Goal: Task Accomplishment & Management: Use online tool/utility

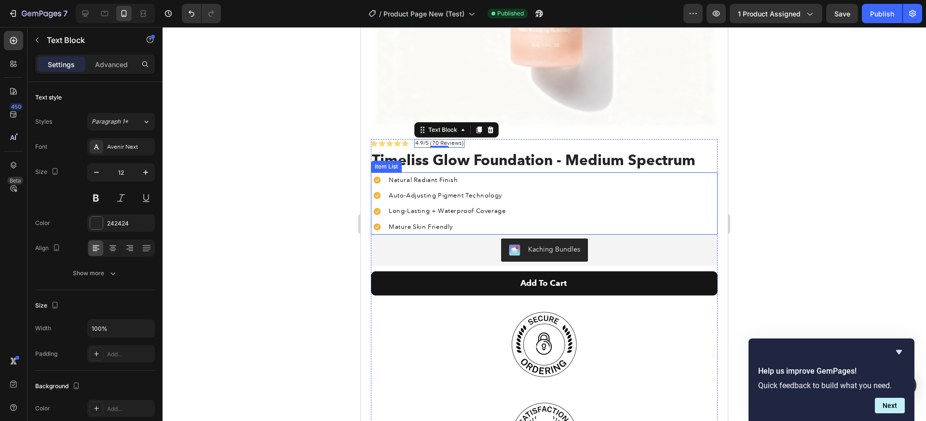
click at [438, 176] on span "Natural Radiant Finish" at bounding box center [423, 180] width 69 height 8
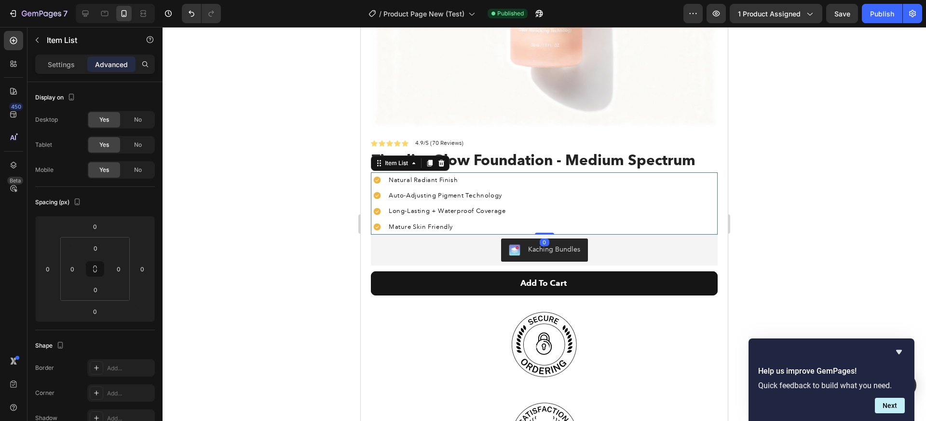
click at [463, 174] on p "Natural Radiant Finish" at bounding box center [447, 180] width 117 height 13
click at [442, 176] on span "Natural Radiant Finish" at bounding box center [423, 180] width 69 height 8
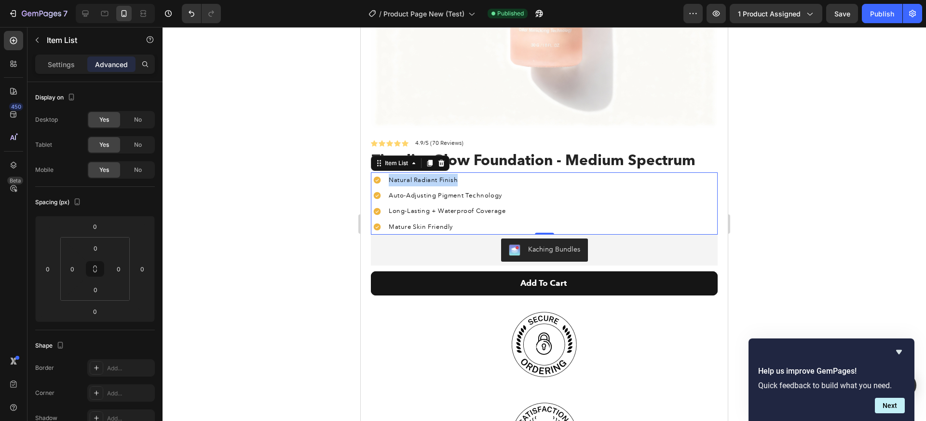
click at [436, 176] on span "Natural Radiant Finish" at bounding box center [423, 180] width 69 height 8
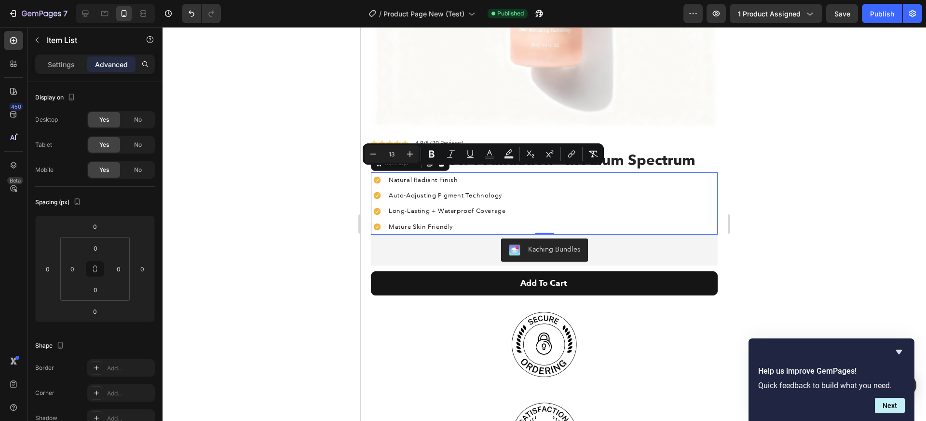
click at [436, 176] on span "Natural Radiant Finish" at bounding box center [423, 180] width 69 height 8
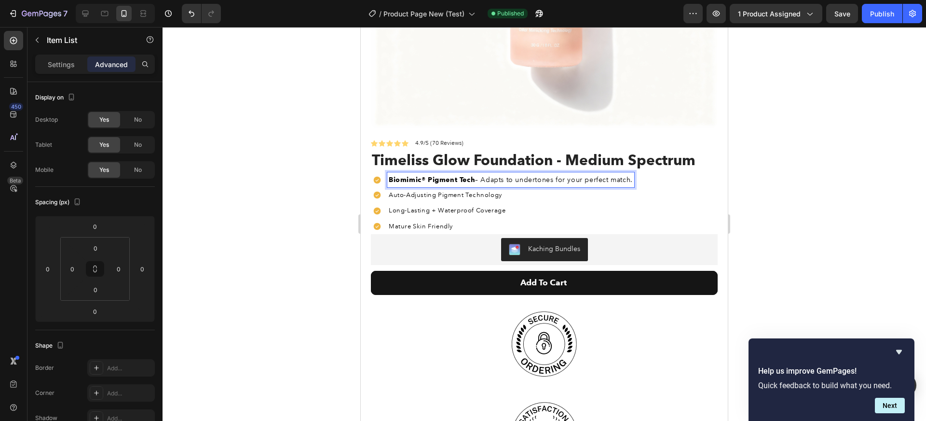
click at [456, 176] on strong "Biomimic® Pigment Tech" at bounding box center [432, 180] width 86 height 8
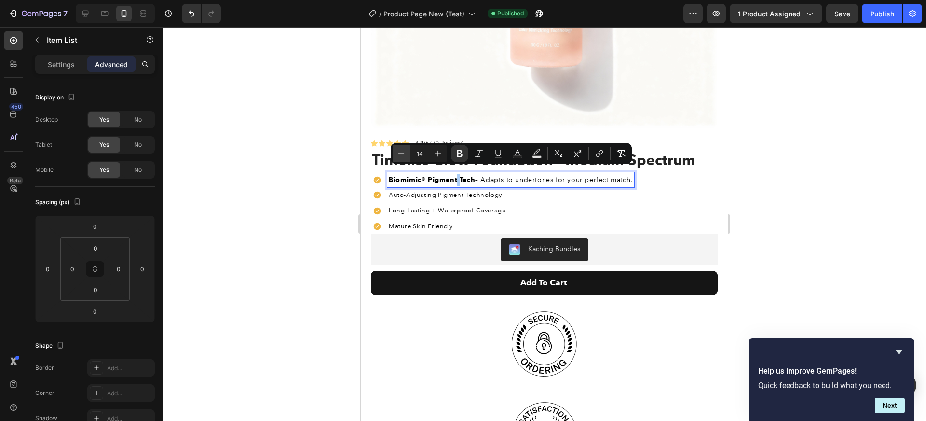
click at [404, 153] on icon "Editor contextual toolbar" at bounding box center [402, 154] width 10 height 10
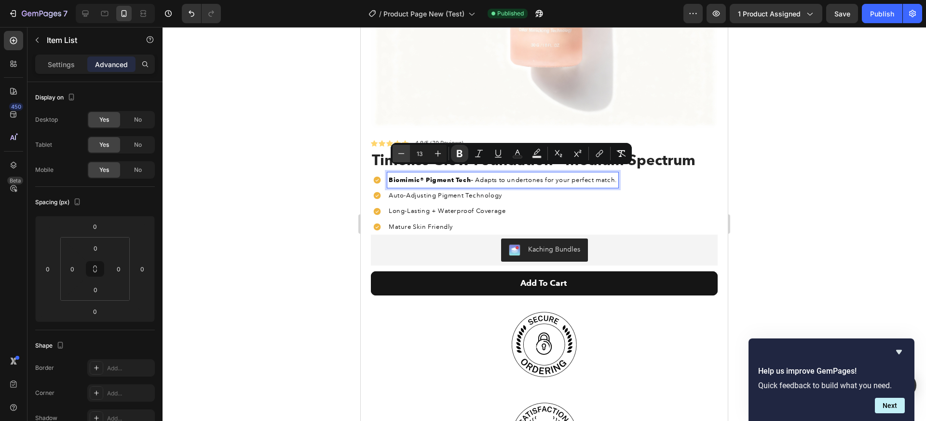
click at [404, 153] on icon "Editor contextual toolbar" at bounding box center [402, 153] width 6 height 0
type input "12"
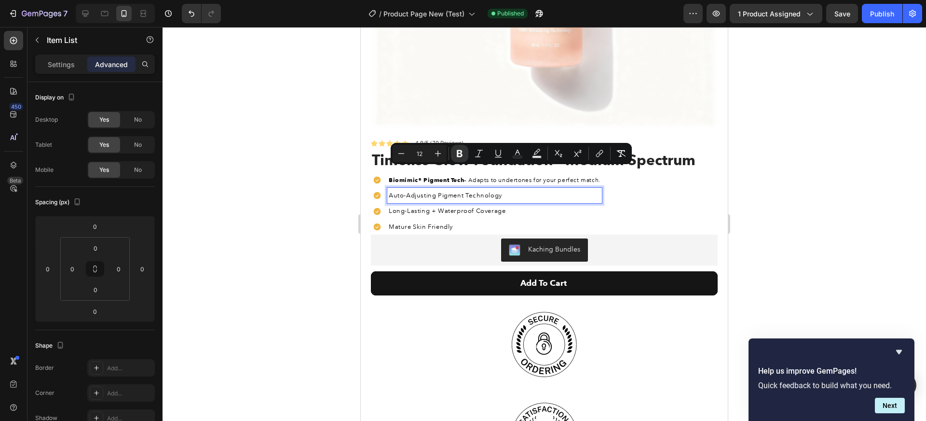
click at [434, 192] on span "Auto-Adjusting Pigment Technology" at bounding box center [445, 196] width 113 height 8
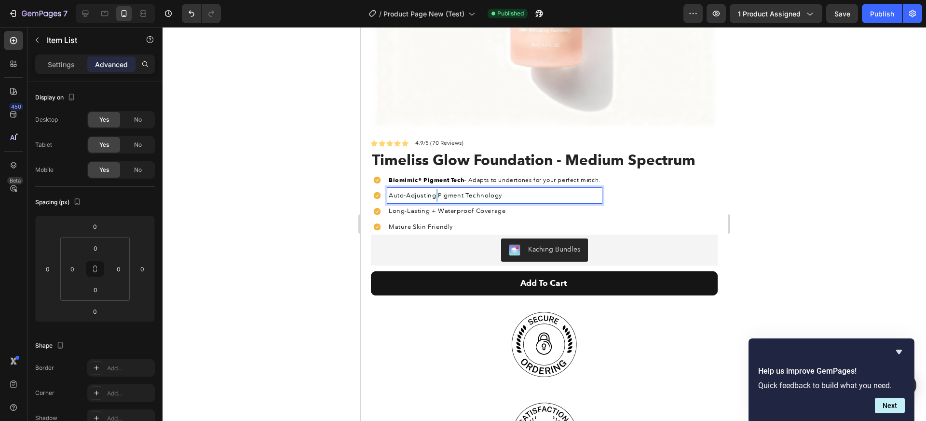
click at [434, 192] on span "Auto-Adjusting Pigment Technology" at bounding box center [445, 196] width 113 height 8
click at [410, 192] on span "Auto-Adjusting Pigment Technology" at bounding box center [445, 196] width 113 height 8
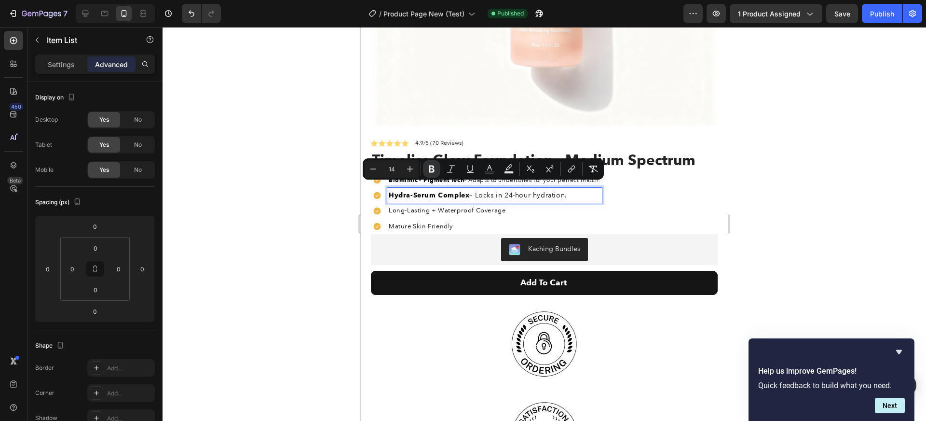
drag, startPoint x: 567, startPoint y: 190, endPoint x: 388, endPoint y: 189, distance: 179.0
click at [388, 189] on div "Hydra-Serum Complex – Locks in 24-hour hydration." at bounding box center [494, 195] width 215 height 15
click at [381, 170] on button "Minus" at bounding box center [373, 168] width 17 height 17
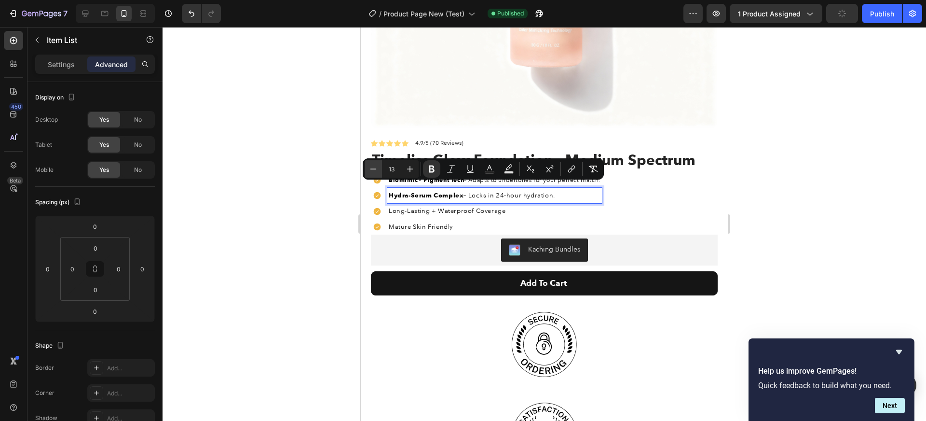
click at [380, 170] on button "Minus" at bounding box center [373, 168] width 17 height 17
type input "12"
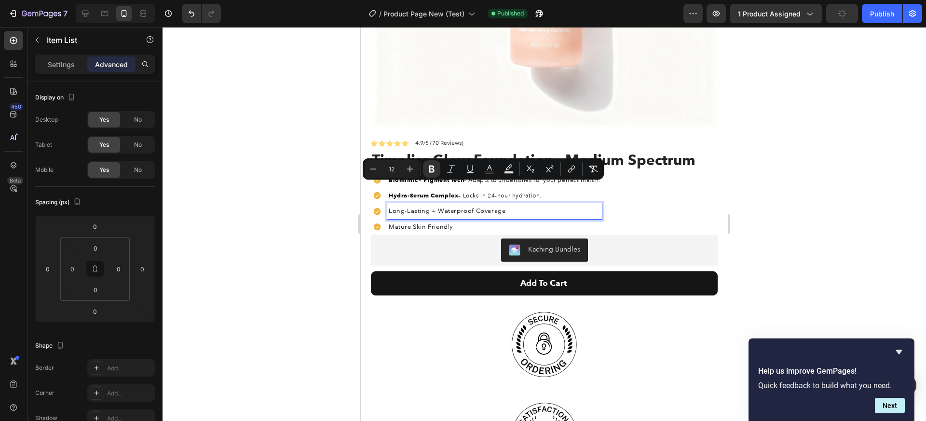
click at [466, 203] on div "Long-Lasting + Waterproof Coverage" at bounding box center [494, 210] width 215 height 15
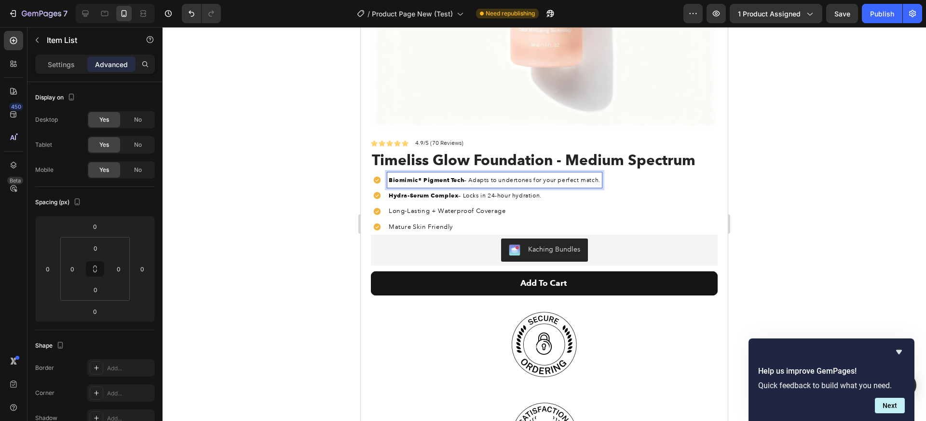
click at [487, 177] on span "Biomimic® Pigment Tech – Adapts to undertones for your perfect match." at bounding box center [495, 180] width 212 height 7
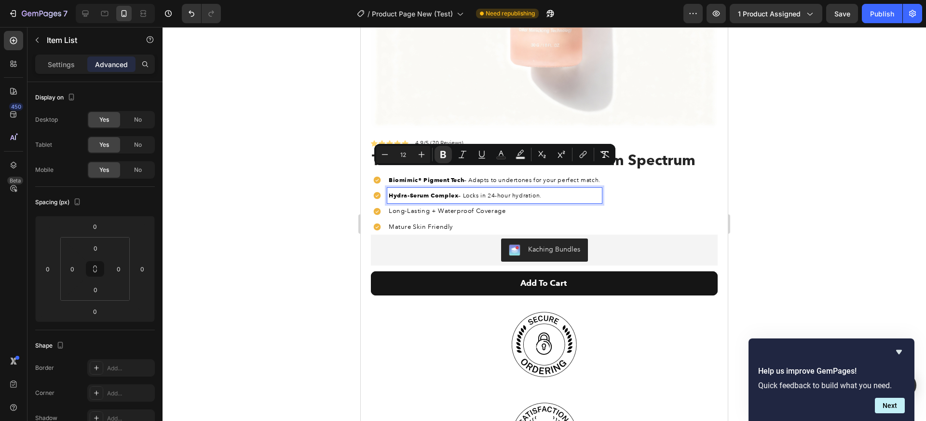
click at [424, 192] on strong "Hydra-Serum Complex" at bounding box center [423, 195] width 69 height 7
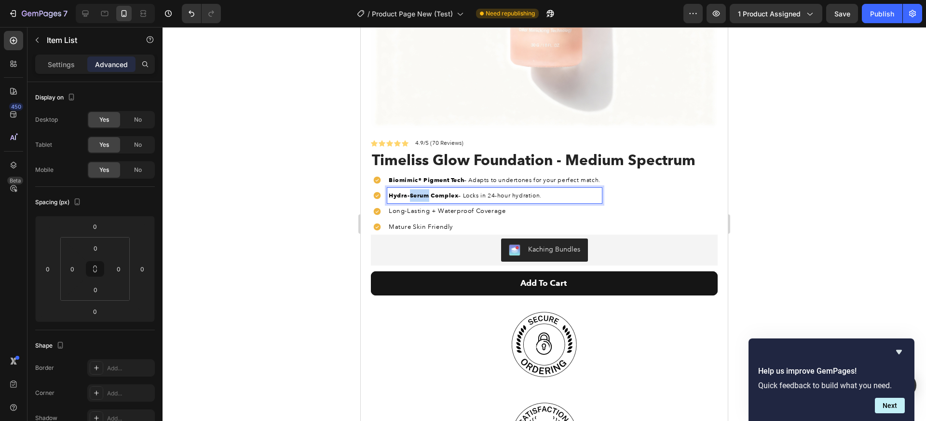
click at [424, 192] on strong "Hydra-Serum Complex" at bounding box center [423, 195] width 69 height 7
click at [431, 207] on span "Long-Lasting + Waterproof Coverage" at bounding box center [447, 211] width 117 height 8
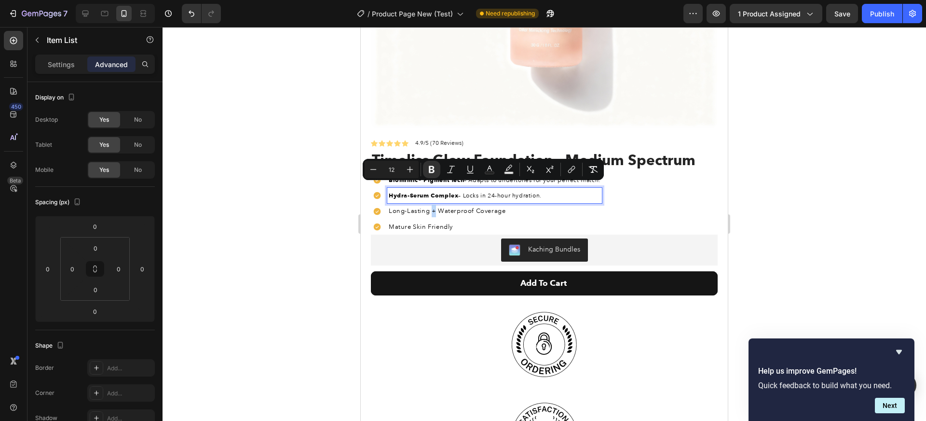
click at [431, 207] on span "Long-Lasting + Waterproof Coverage" at bounding box center [447, 211] width 117 height 8
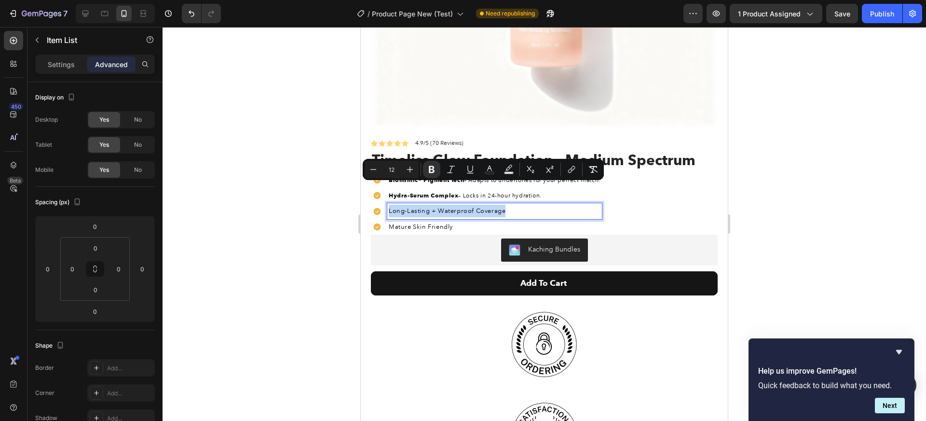
click at [431, 207] on span "Long-Lasting + Waterproof Coverage" at bounding box center [447, 211] width 117 height 8
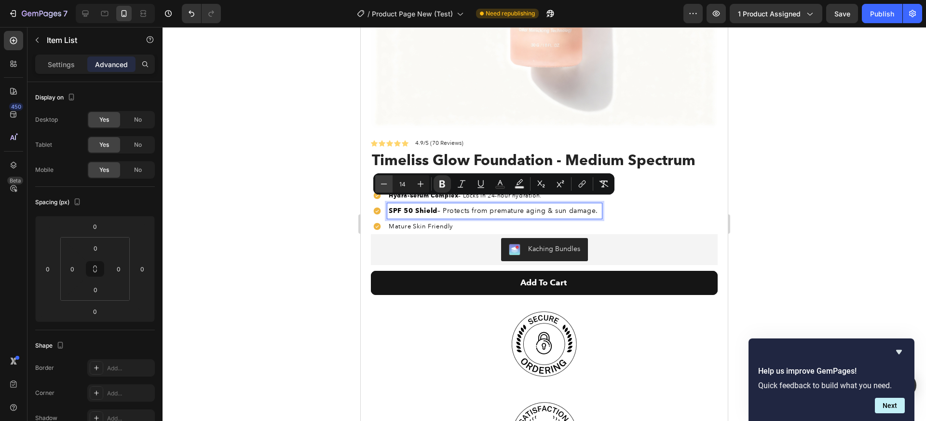
click at [384, 185] on icon "Editor contextual toolbar" at bounding box center [384, 184] width 10 height 10
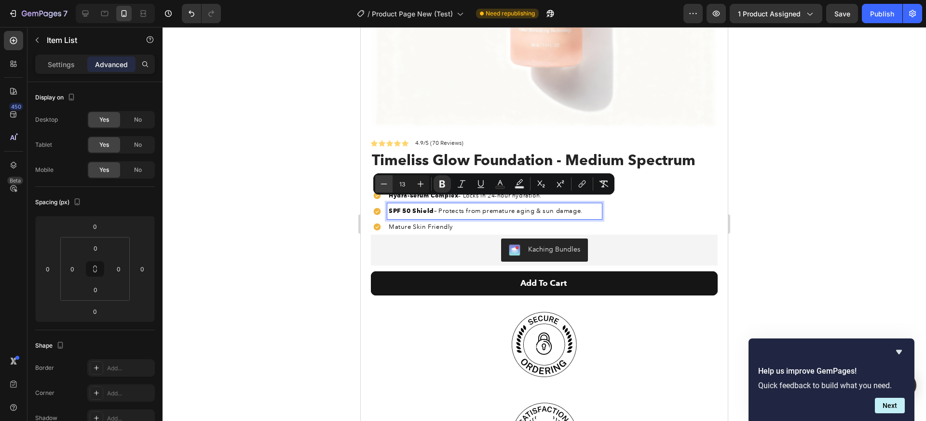
click at [384, 184] on icon "Editor contextual toolbar" at bounding box center [384, 184] width 10 height 10
type input "12"
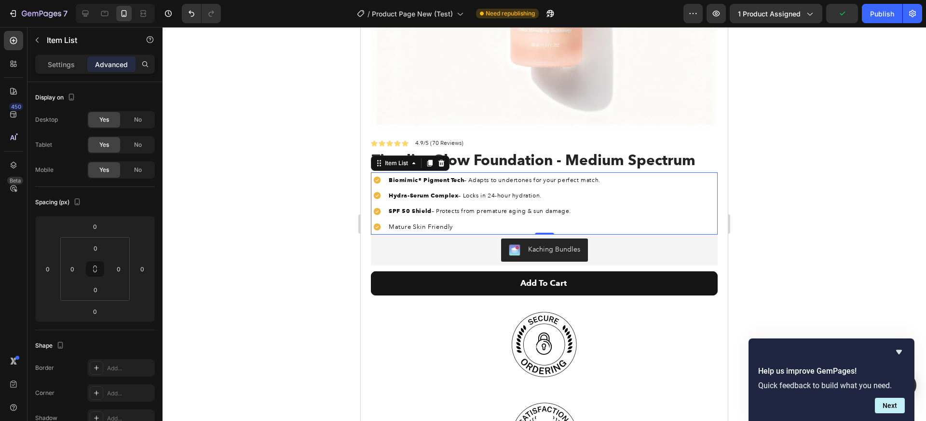
click at [449, 222] on p "Mature Skin Friendly" at bounding box center [495, 227] width 212 height 13
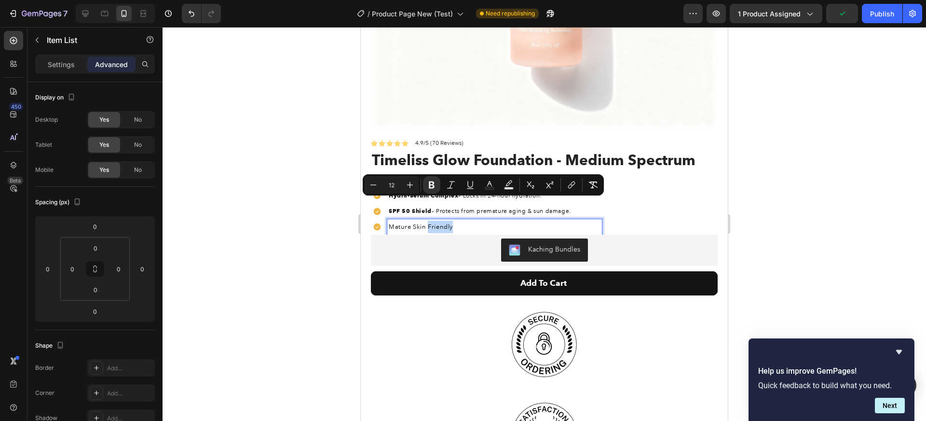
click at [449, 222] on p "Mature Skin Friendly" at bounding box center [495, 227] width 212 height 13
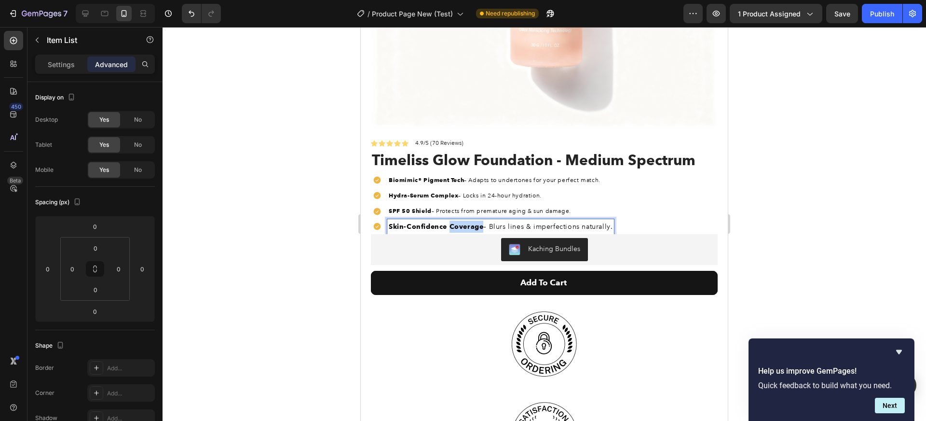
click at [457, 222] on strong "Skin-Confidence Coverage" at bounding box center [436, 226] width 95 height 8
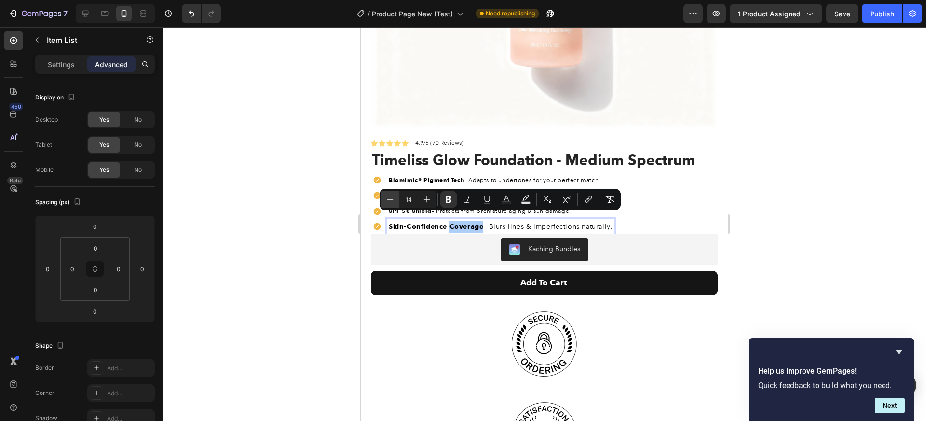
click at [386, 201] on icon "Editor contextual toolbar" at bounding box center [391, 199] width 10 height 10
type input "12"
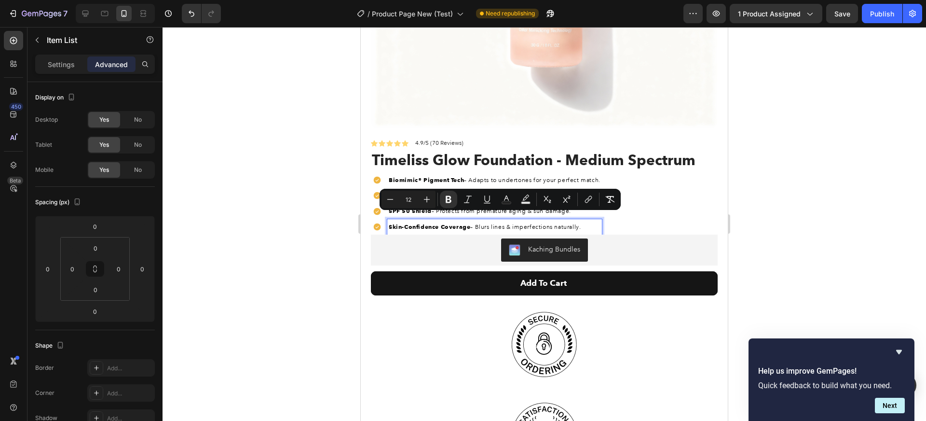
click at [797, 202] on div at bounding box center [545, 224] width 764 height 394
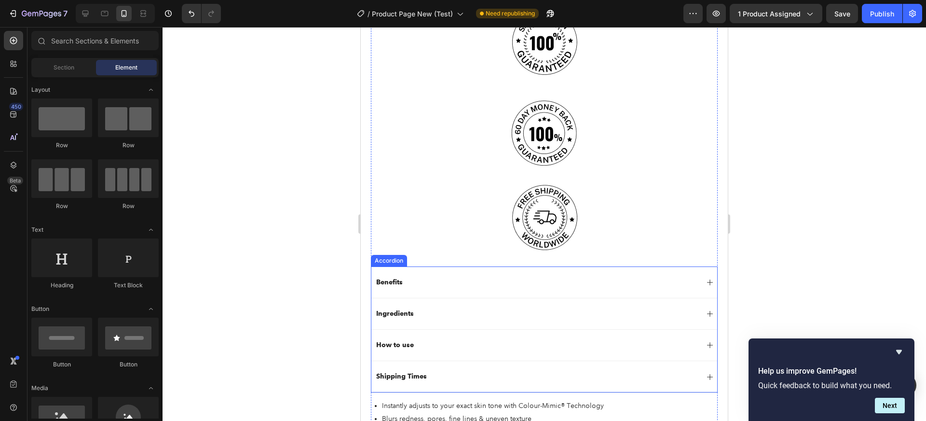
scroll to position [661, 0]
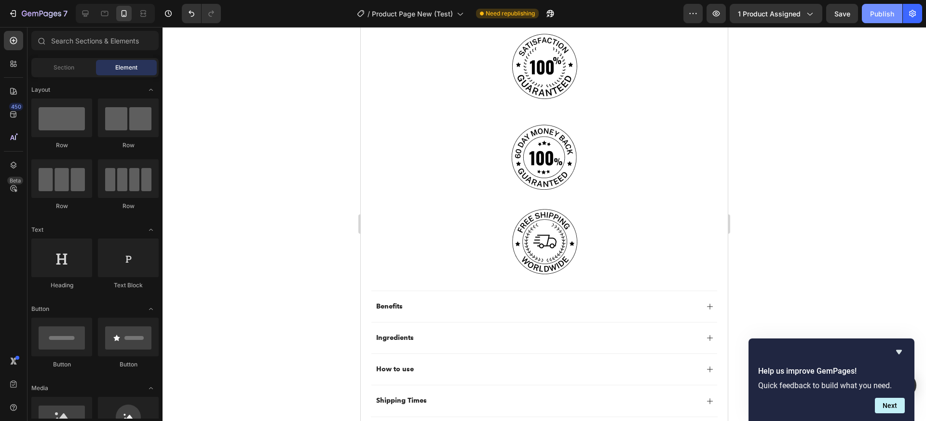
click at [877, 18] on div "Publish" at bounding box center [882, 14] width 24 height 10
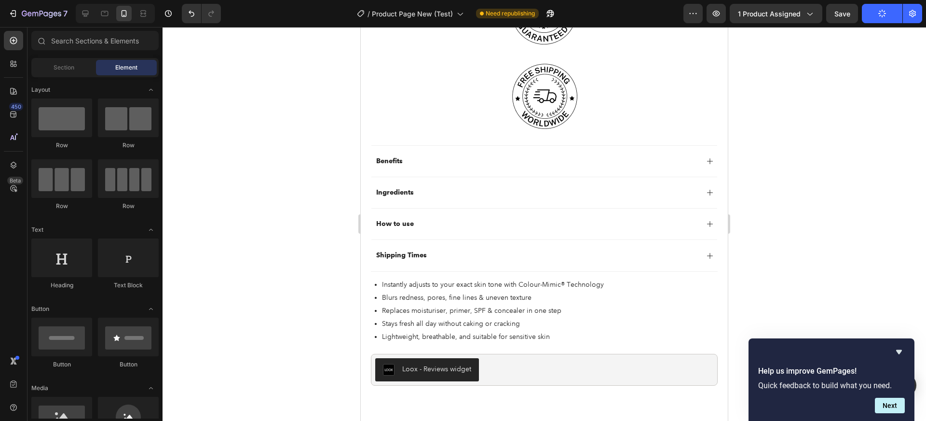
scroll to position [975, 0]
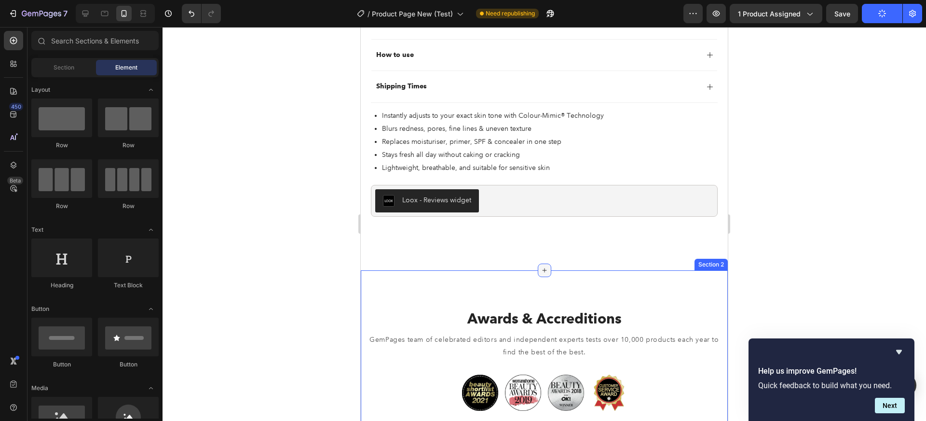
click at [541, 266] on icon at bounding box center [545, 270] width 8 height 8
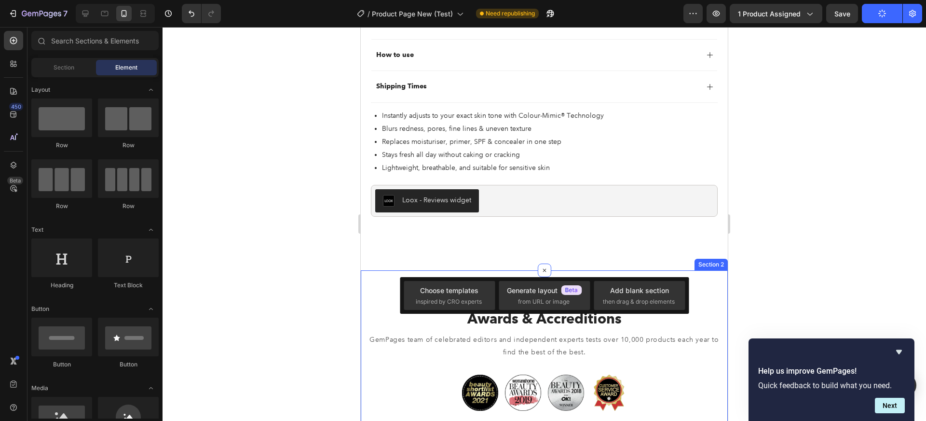
click at [714, 311] on div "Awards & Accreditions Heading GemPages team of celebrated editors and independe…" at bounding box center [544, 379] width 367 height 218
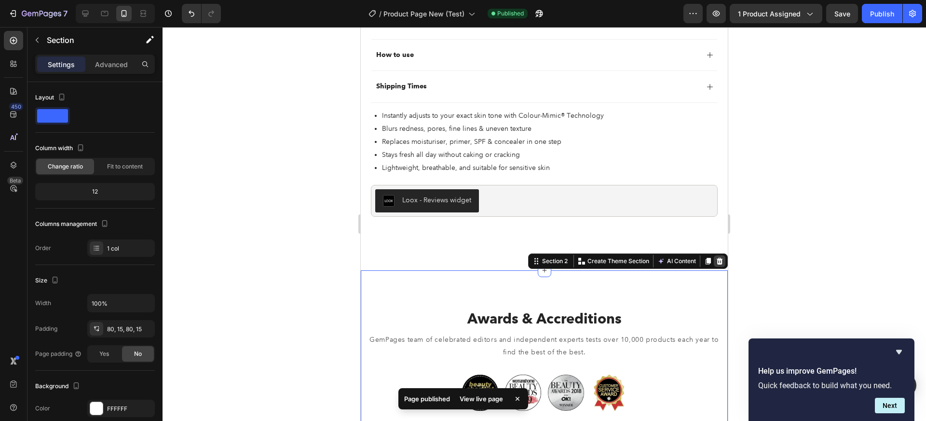
click at [717, 258] on icon at bounding box center [720, 261] width 6 height 7
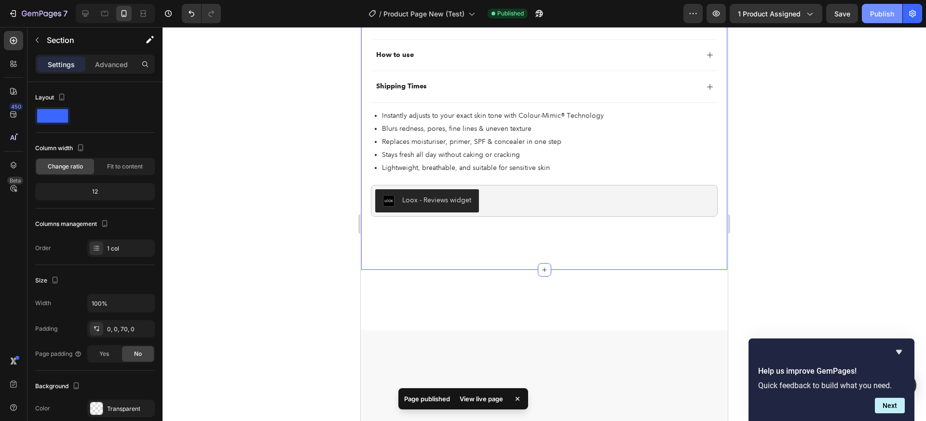
click at [871, 18] on div "Publish" at bounding box center [882, 14] width 24 height 10
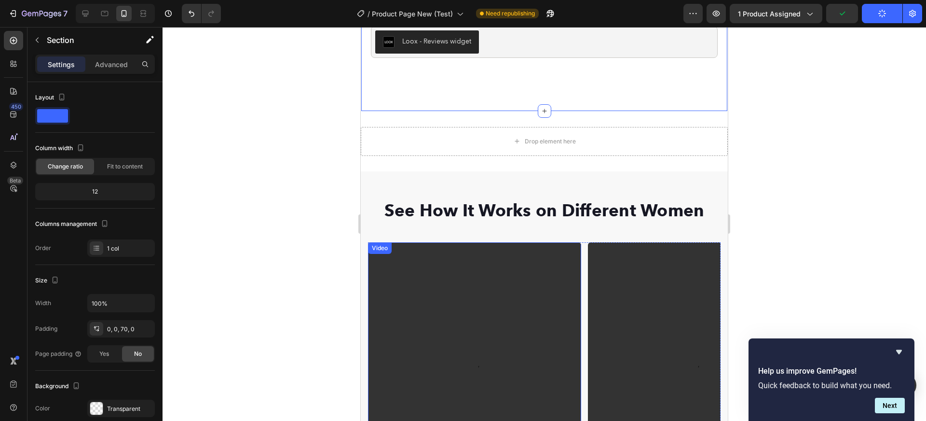
scroll to position [1086, 0]
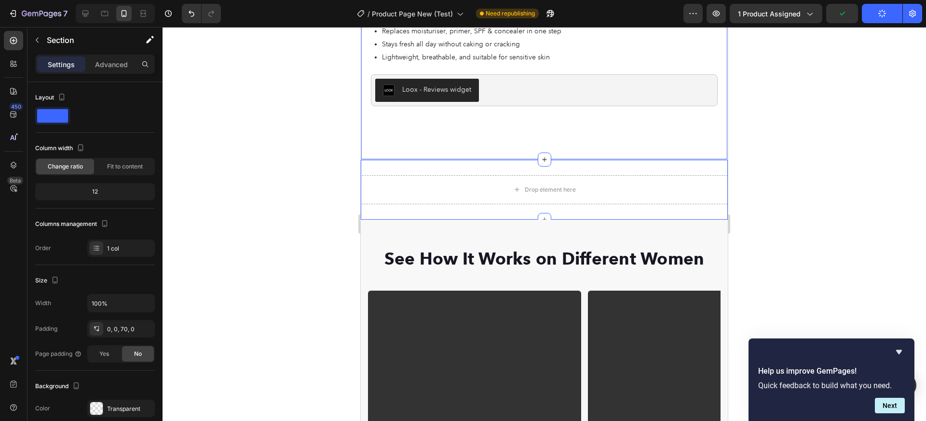
click at [583, 160] on div "Drop element here Section 2" at bounding box center [544, 190] width 367 height 60
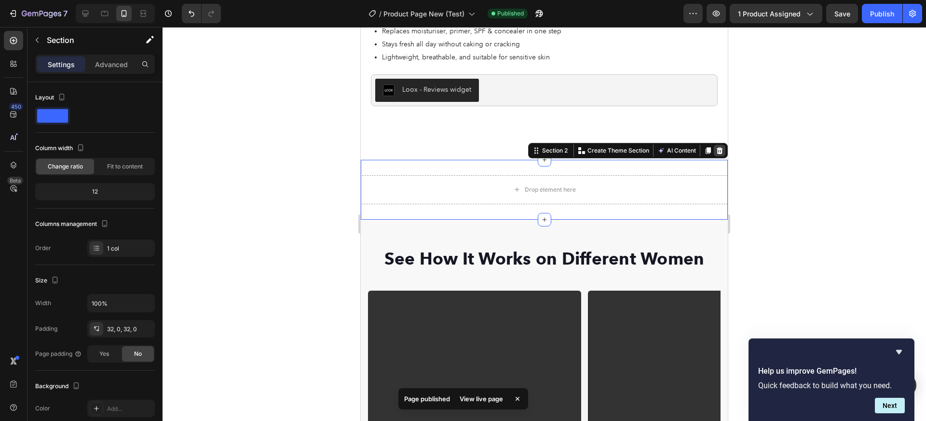
click at [714, 145] on div at bounding box center [720, 151] width 12 height 12
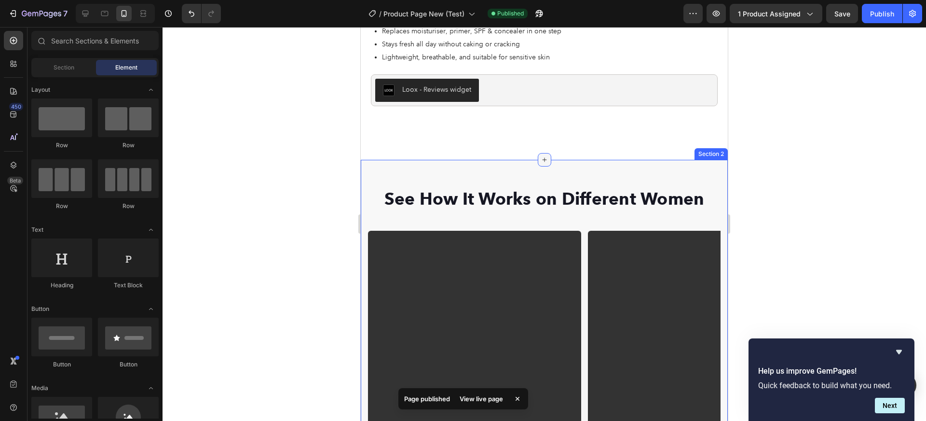
click at [541, 156] on icon at bounding box center [545, 160] width 8 height 8
click at [883, 17] on div "Publish" at bounding box center [882, 14] width 24 height 10
click at [541, 155] on icon at bounding box center [545, 159] width 8 height 8
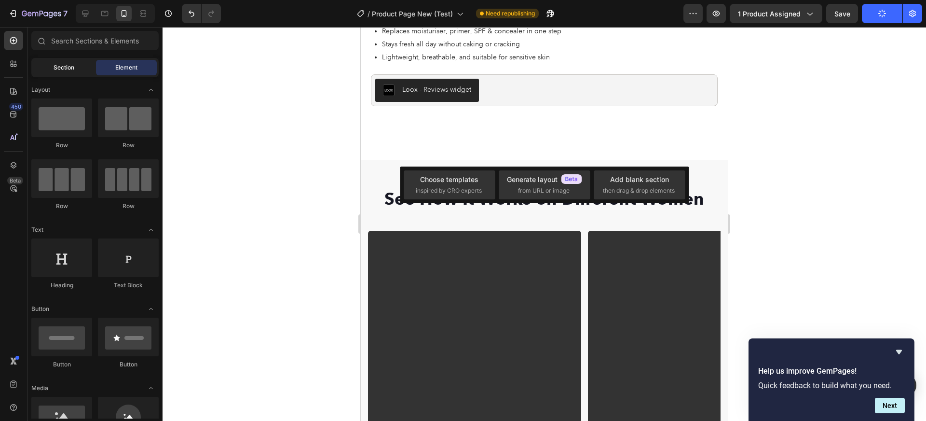
click at [73, 72] on div "Section" at bounding box center [63, 67] width 61 height 15
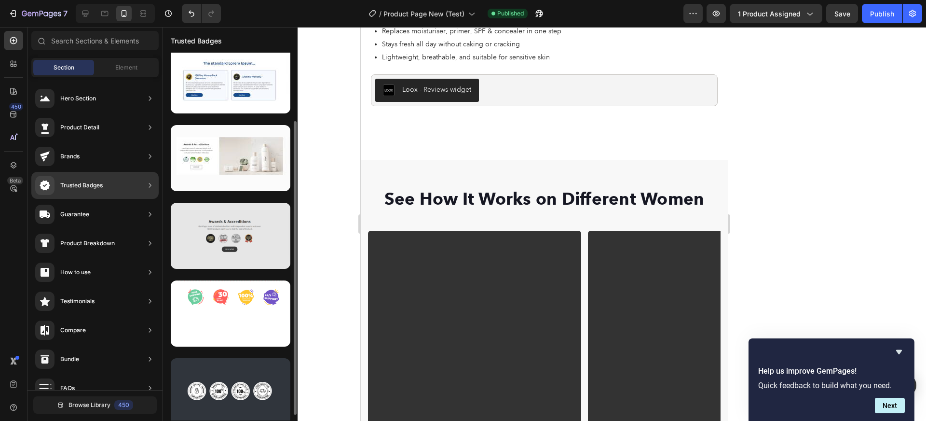
scroll to position [93, 0]
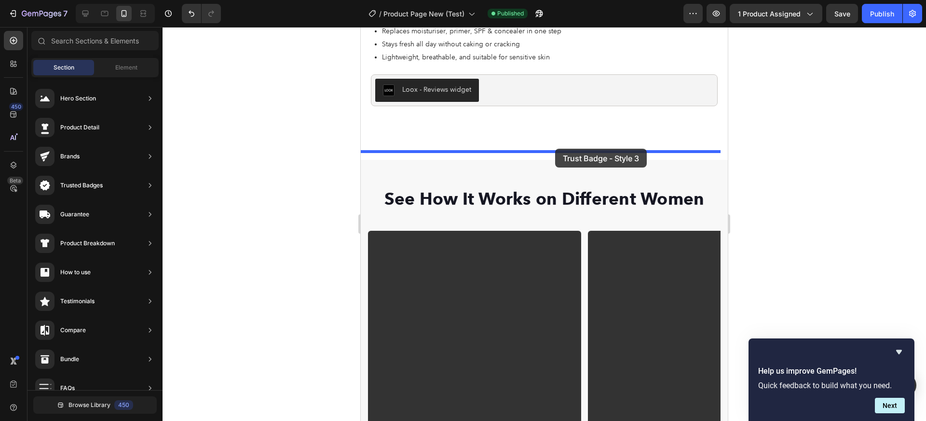
drag, startPoint x: 597, startPoint y: 179, endPoint x: 555, endPoint y: 149, distance: 51.8
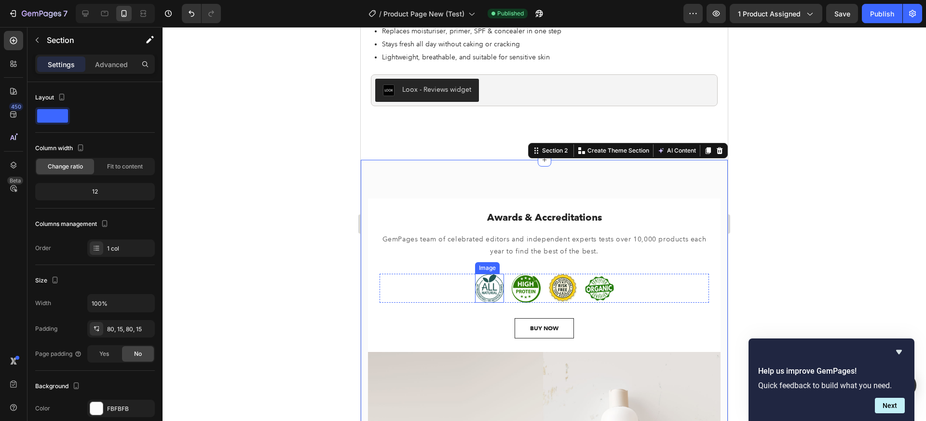
click at [482, 282] on img at bounding box center [489, 288] width 29 height 29
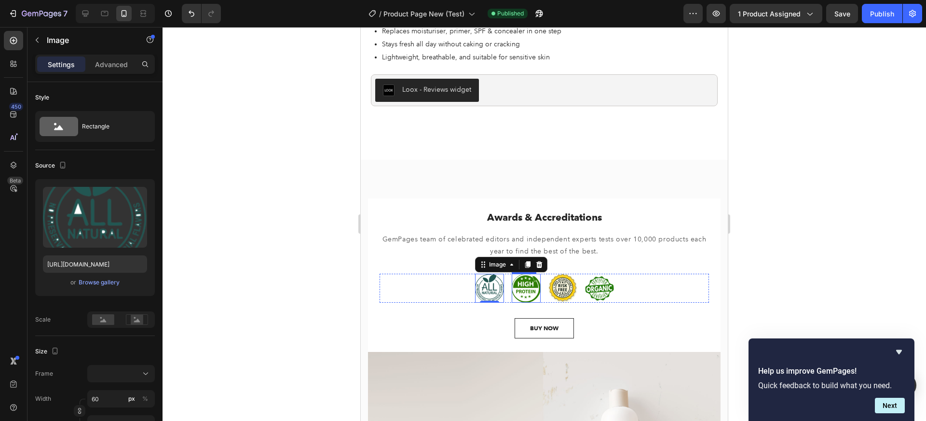
drag, startPoint x: 515, startPoint y: 282, endPoint x: 531, endPoint y: 285, distance: 16.3
click at [515, 282] on img at bounding box center [526, 288] width 29 height 29
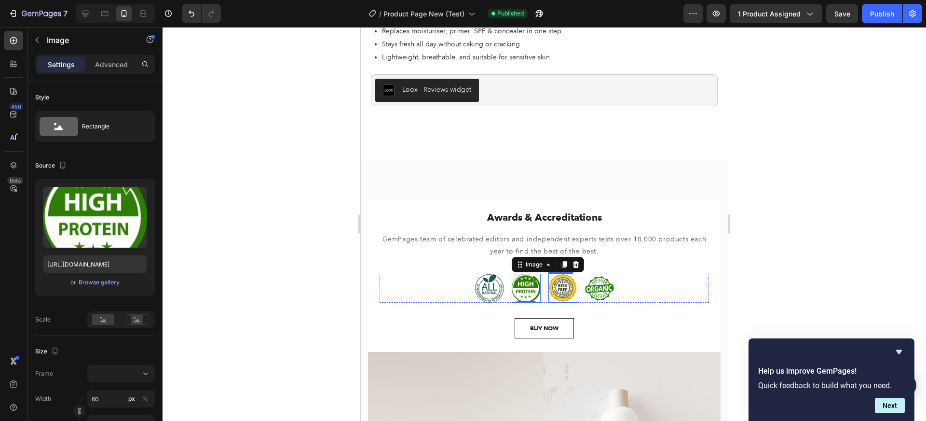
click at [568, 290] on img at bounding box center [563, 288] width 29 height 29
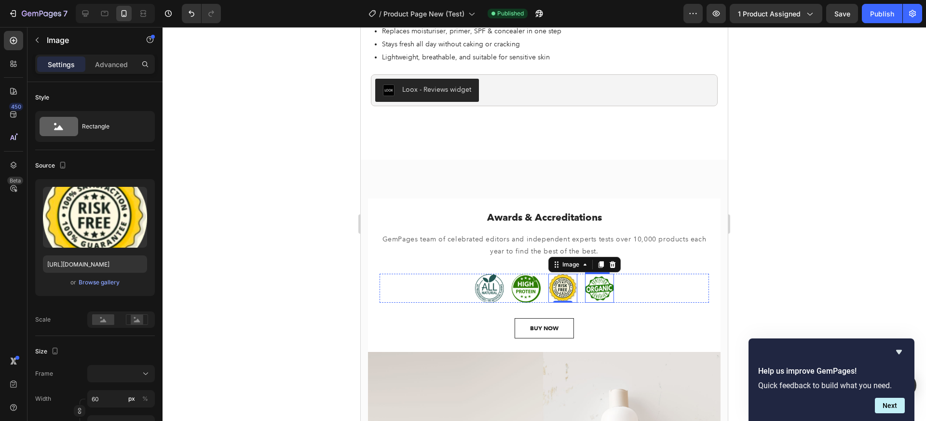
click at [598, 278] on img at bounding box center [599, 288] width 29 height 29
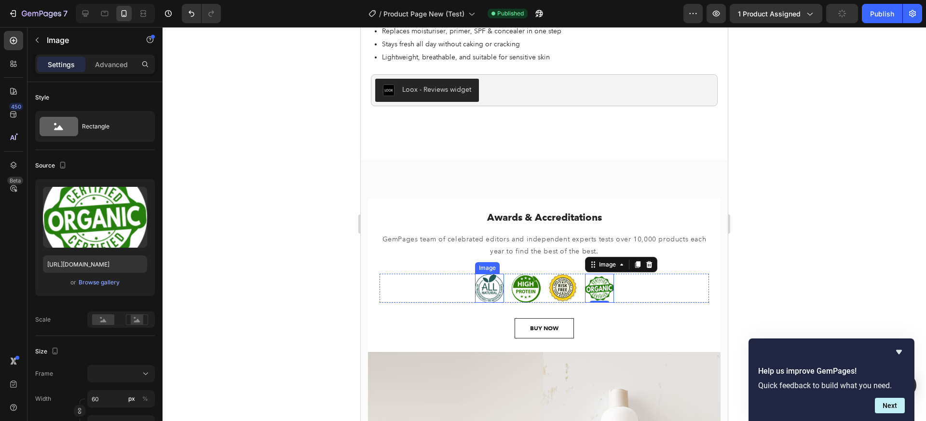
click at [497, 288] on img at bounding box center [489, 288] width 29 height 29
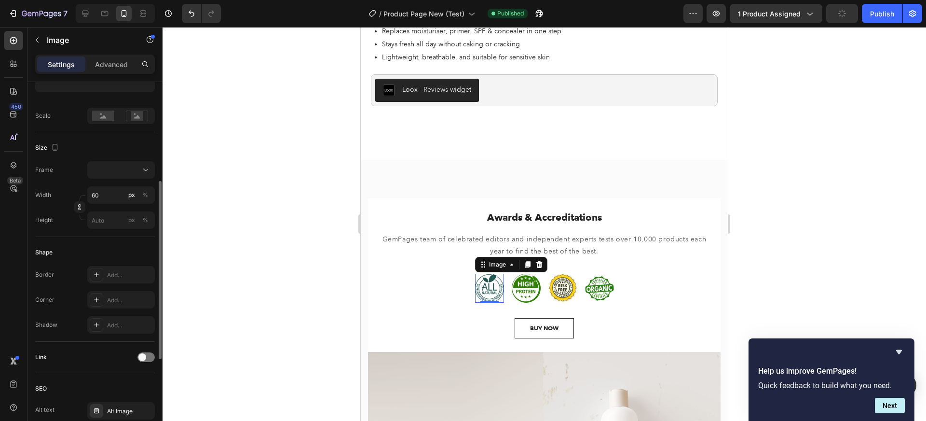
scroll to position [112, 0]
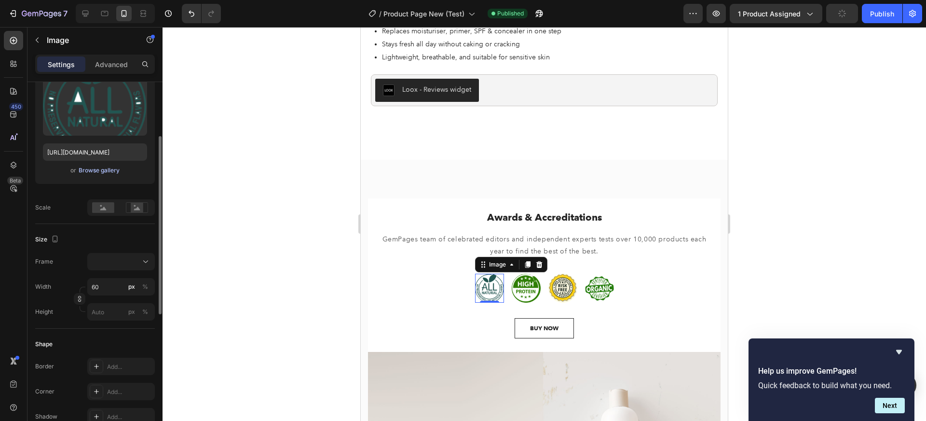
click at [100, 173] on div "Browse gallery" at bounding box center [99, 170] width 41 height 9
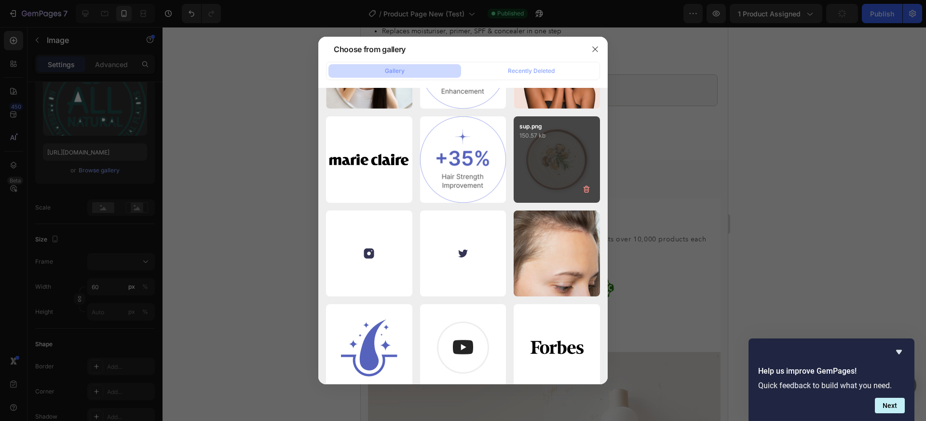
scroll to position [2553, 0]
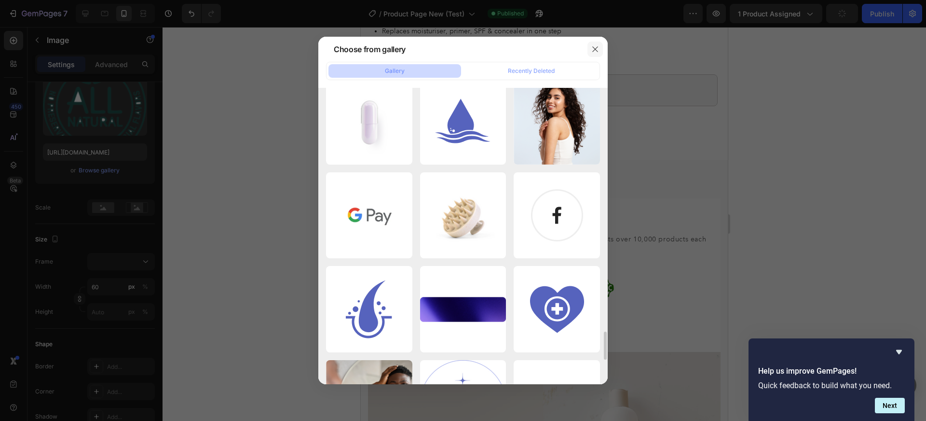
click at [593, 49] on icon "button" at bounding box center [596, 49] width 8 height 8
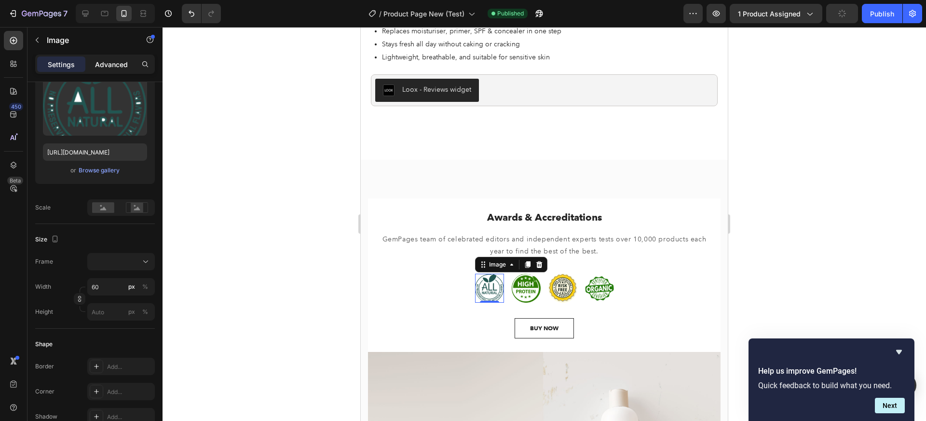
click at [105, 69] on p "Advanced" at bounding box center [111, 64] width 33 height 10
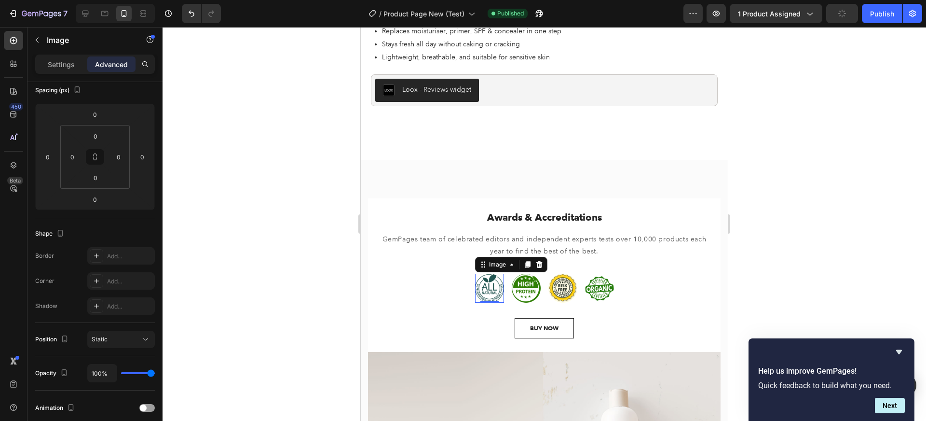
click at [55, 72] on div "Settings Advanced" at bounding box center [95, 64] width 120 height 19
click at [55, 67] on p "Settings" at bounding box center [61, 64] width 27 height 10
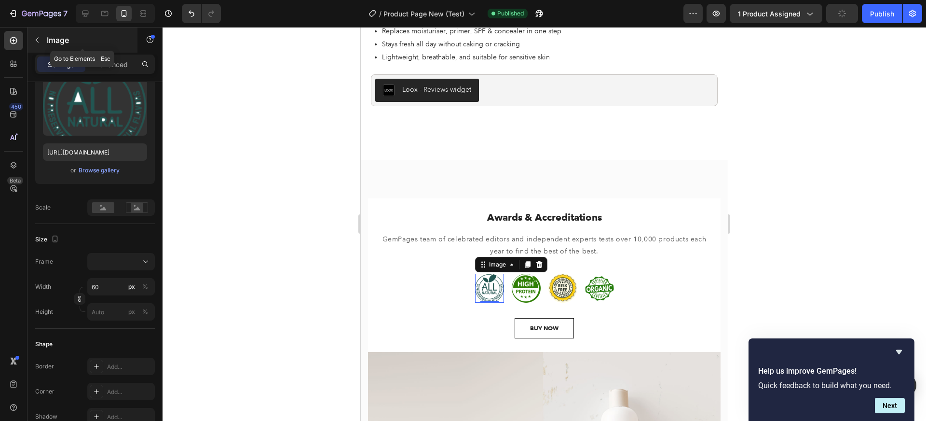
click at [42, 44] on button "button" at bounding box center [36, 39] width 15 height 15
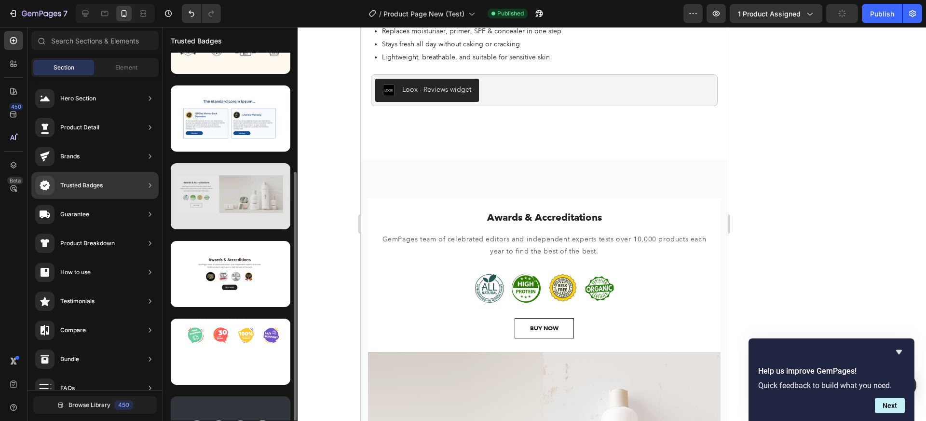
scroll to position [93, 0]
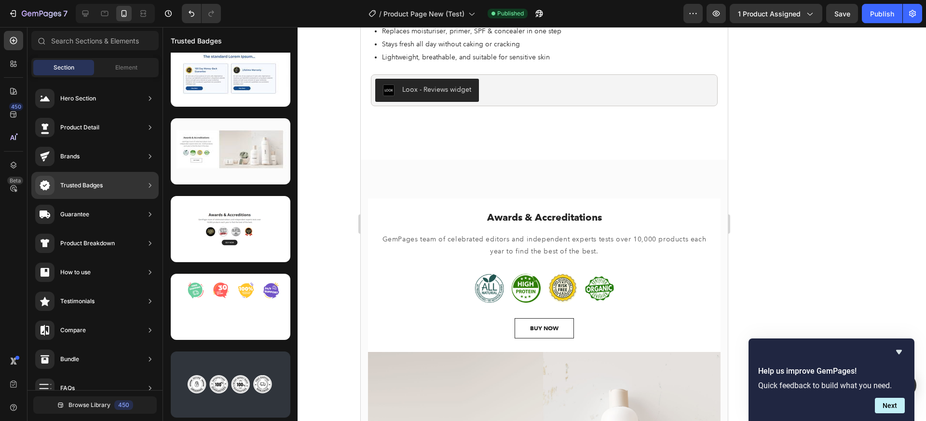
drag, startPoint x: 234, startPoint y: 235, endPoint x: 325, endPoint y: 202, distance: 97.1
click at [235, 234] on div at bounding box center [231, 229] width 120 height 66
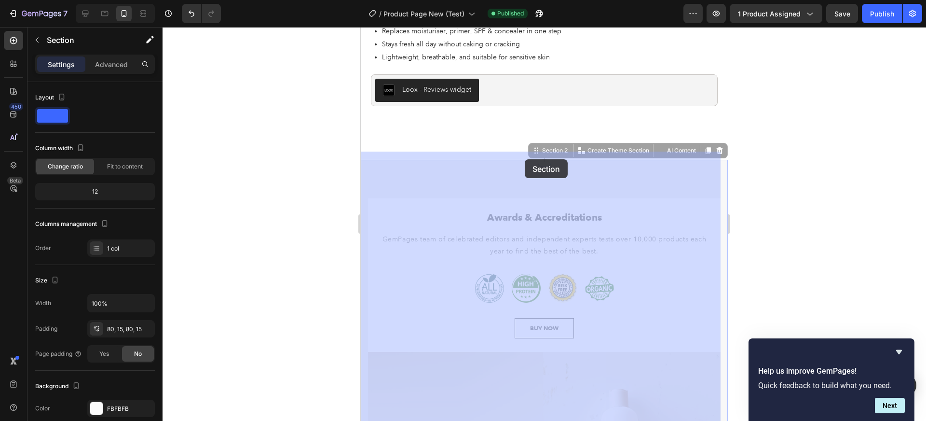
drag, startPoint x: 502, startPoint y: 168, endPoint x: 524, endPoint y: 159, distance: 23.6
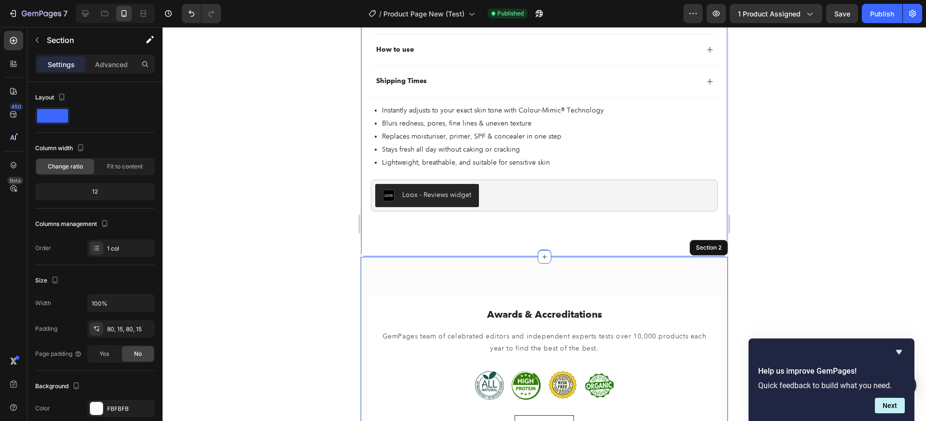
scroll to position [980, 0]
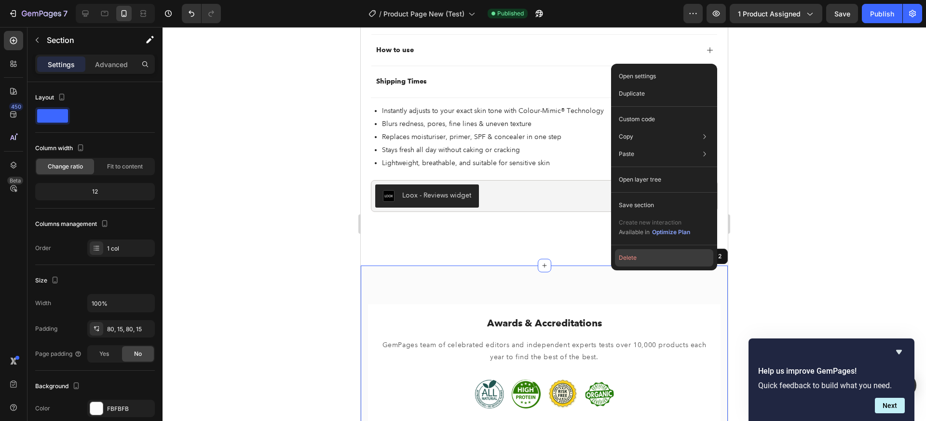
click at [623, 250] on button "Delete" at bounding box center [664, 257] width 98 height 17
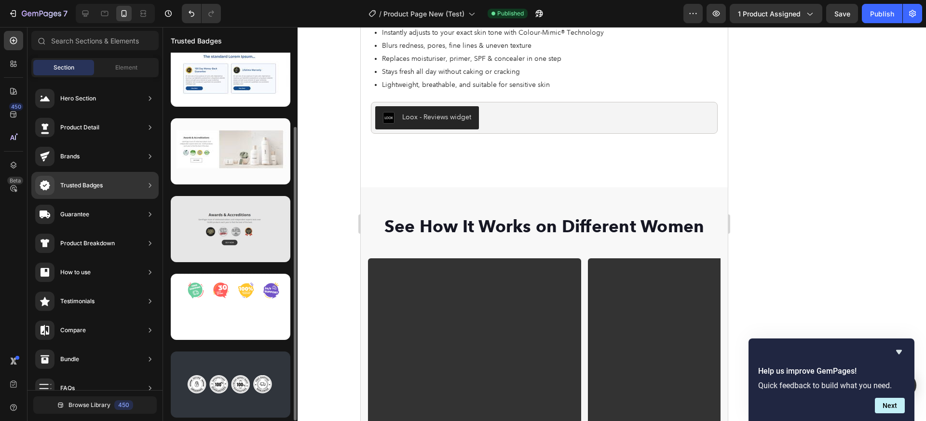
scroll to position [79, 0]
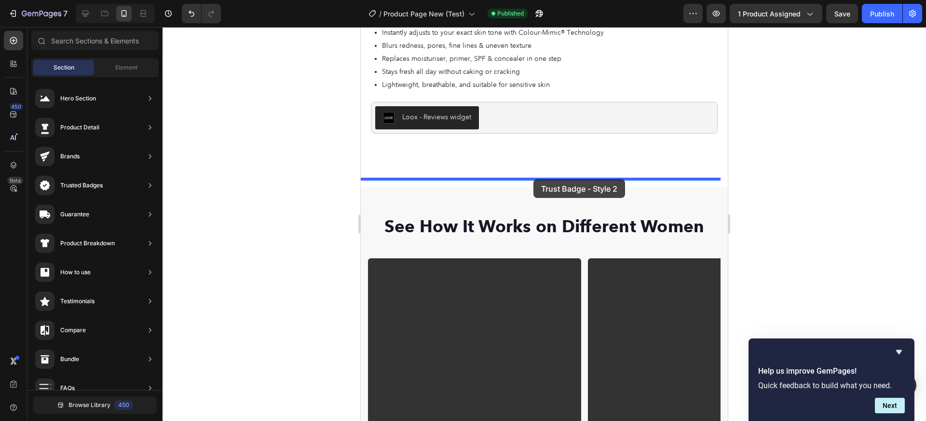
drag, startPoint x: 606, startPoint y: 277, endPoint x: 534, endPoint y: 179, distance: 121.9
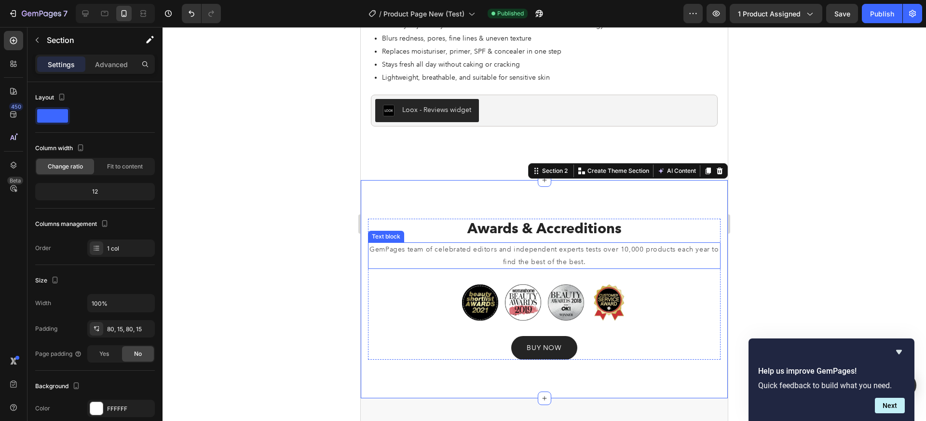
scroll to position [1078, 0]
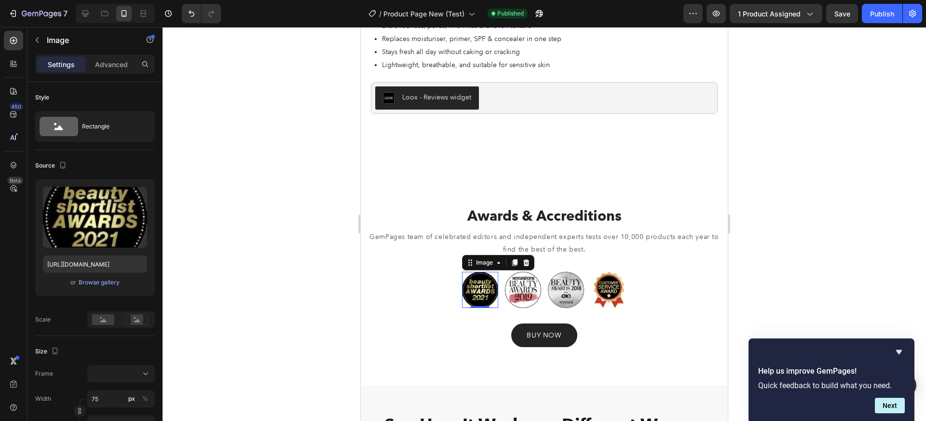
click at [472, 274] on img at bounding box center [480, 290] width 36 height 36
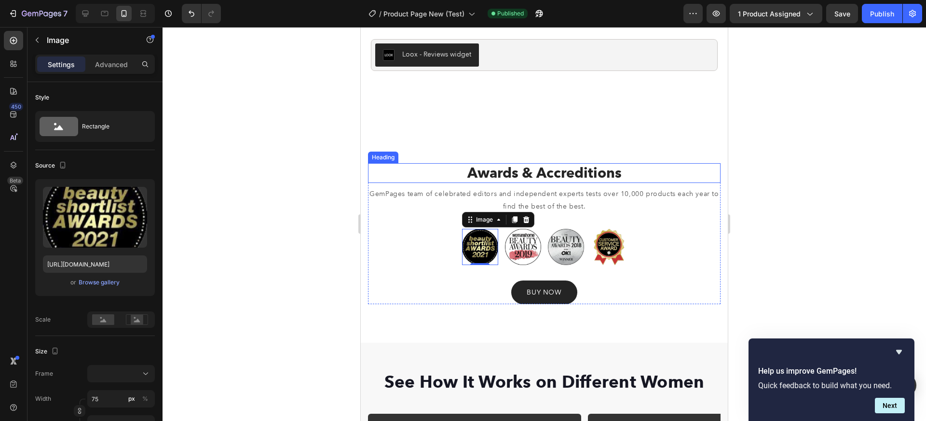
scroll to position [1126, 0]
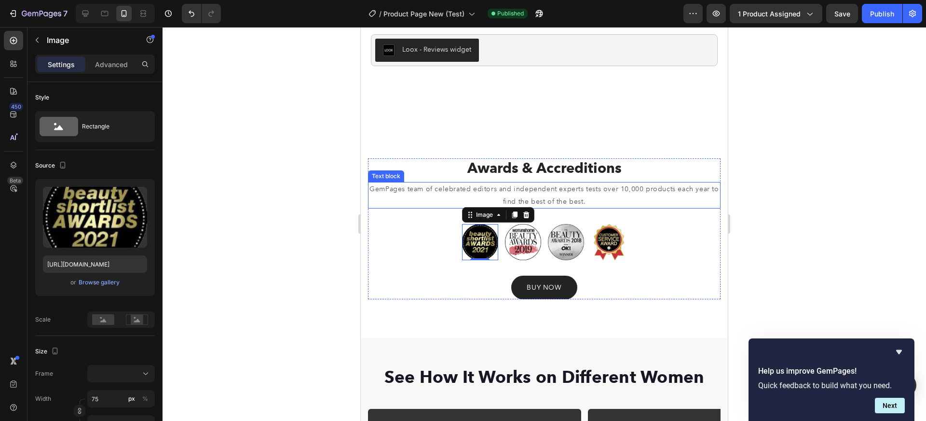
click at [556, 190] on p "GemPages team of celebrated editors and independent experts tests over 10,000 p…" at bounding box center [544, 195] width 351 height 24
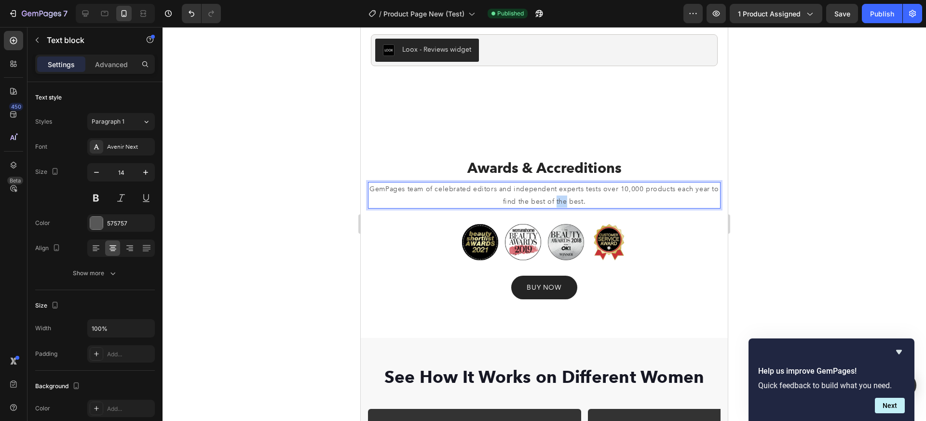
click at [556, 190] on p "GemPages team of celebrated editors and independent experts tests over 10,000 p…" at bounding box center [544, 195] width 351 height 24
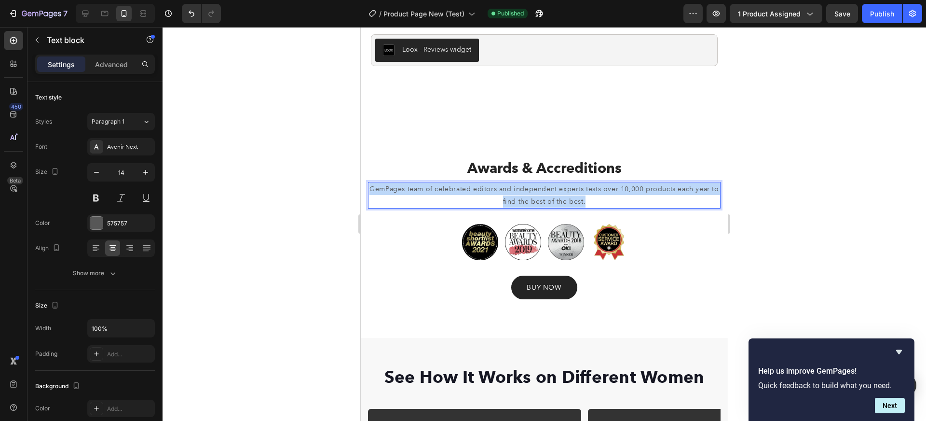
click at [556, 190] on p "GemPages team of celebrated editors and independent experts tests over 10,000 p…" at bounding box center [544, 195] width 351 height 24
